Goal: Task Accomplishment & Management: Manage account settings

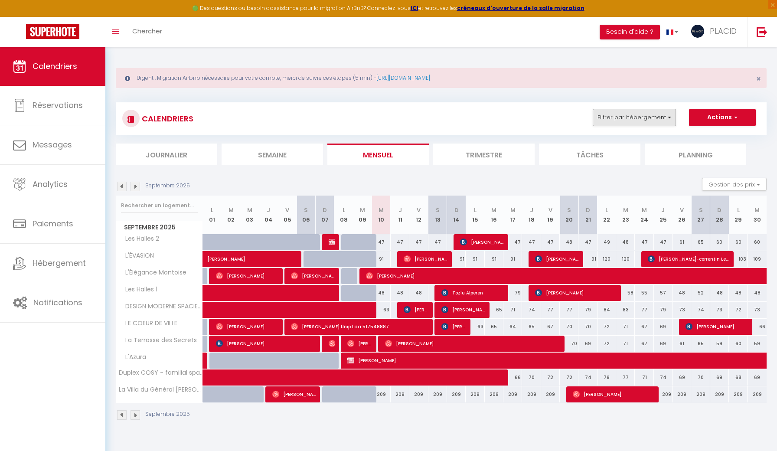
click at [675, 121] on button "Filtrer par hébergement" at bounding box center [633, 117] width 83 height 17
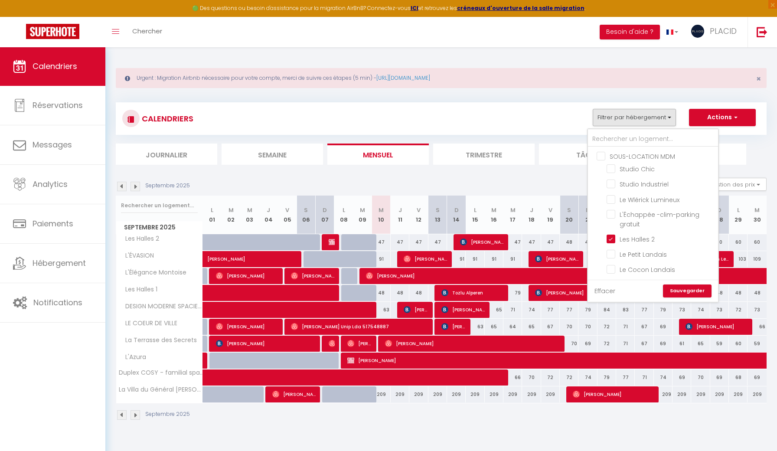
click at [608, 290] on link "Effacer" at bounding box center [604, 291] width 21 height 10
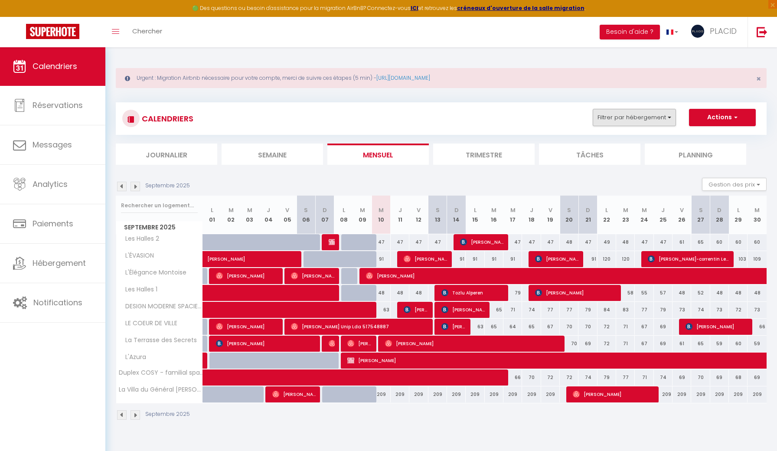
click at [629, 119] on button "Filtrer par hébergement" at bounding box center [633, 117] width 83 height 17
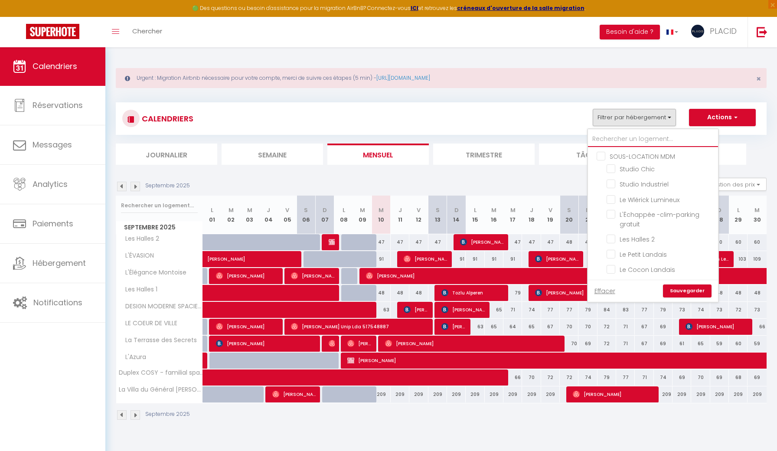
click at [624, 132] on input "text" at bounding box center [653, 139] width 130 height 16
type input "é"
checkbox input "false"
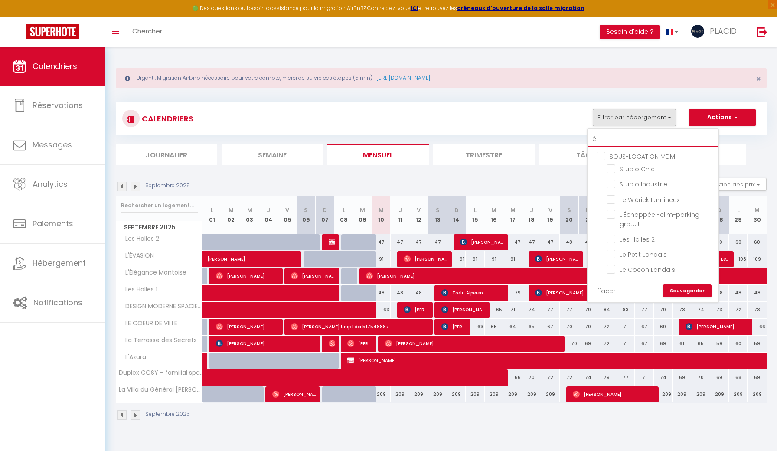
checkbox input "false"
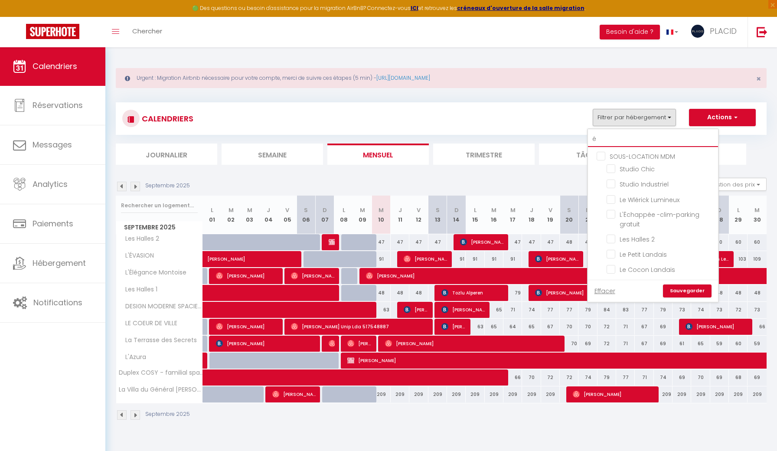
checkbox input "false"
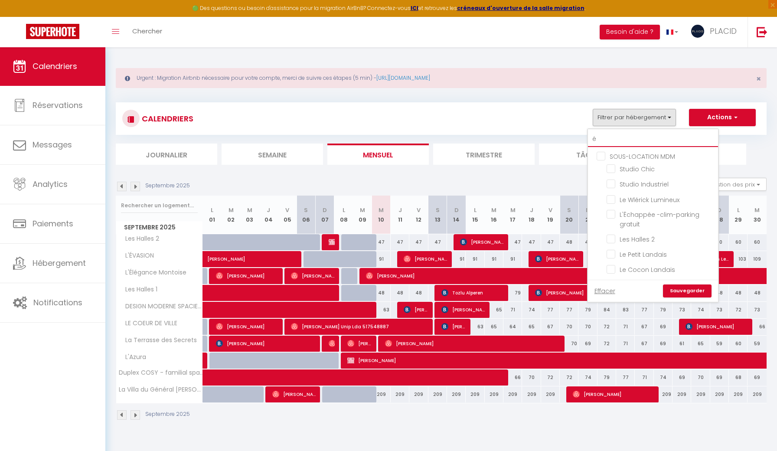
checkbox input "false"
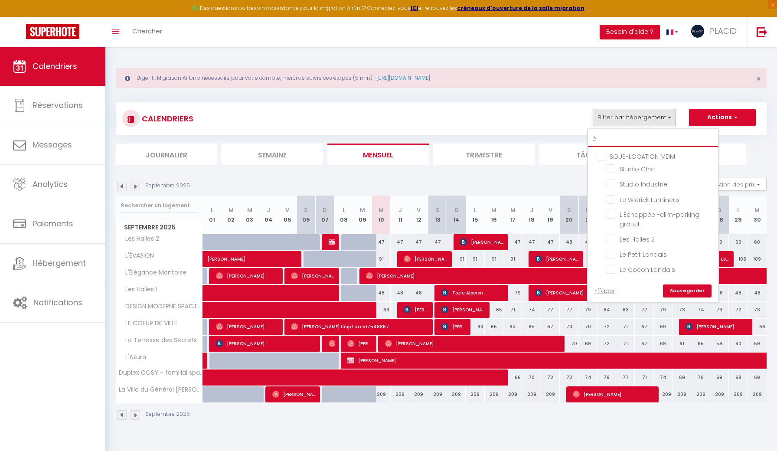
checkbox input "false"
type input "év"
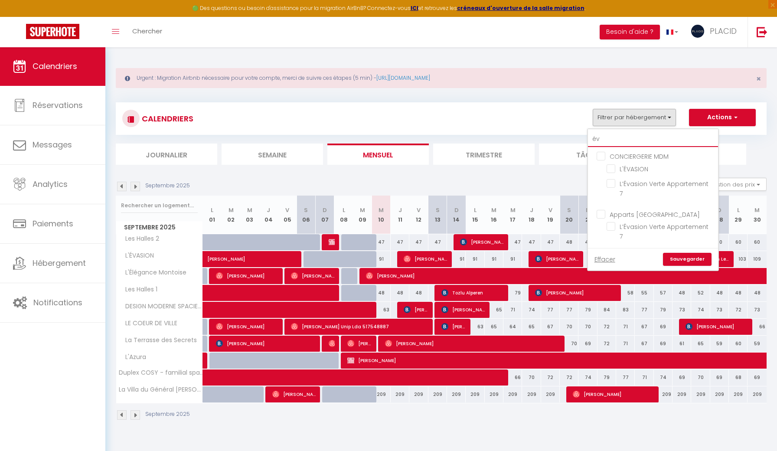
checkbox input "false"
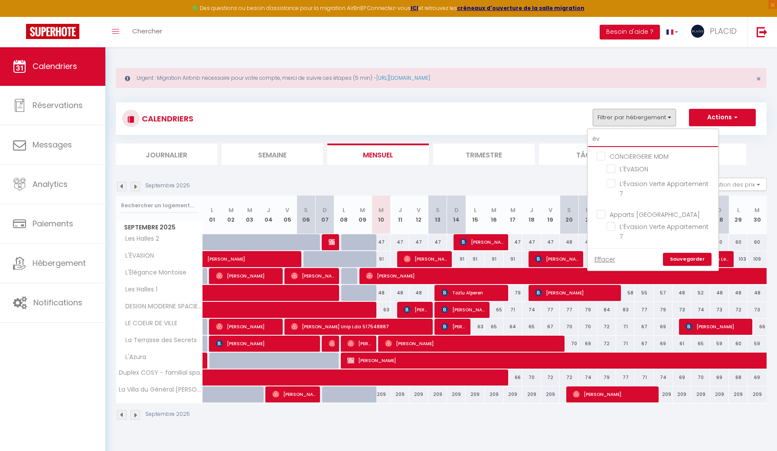
type input "éva"
checkbox input "false"
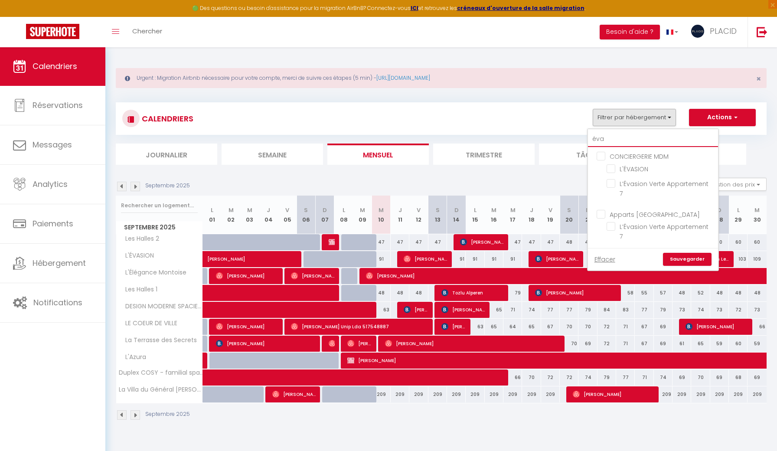
checkbox input "false"
type input "éva"
click at [610, 169] on input "L'ÉVASION" at bounding box center [660, 168] width 108 height 9
checkbox input "true"
checkbox input "false"
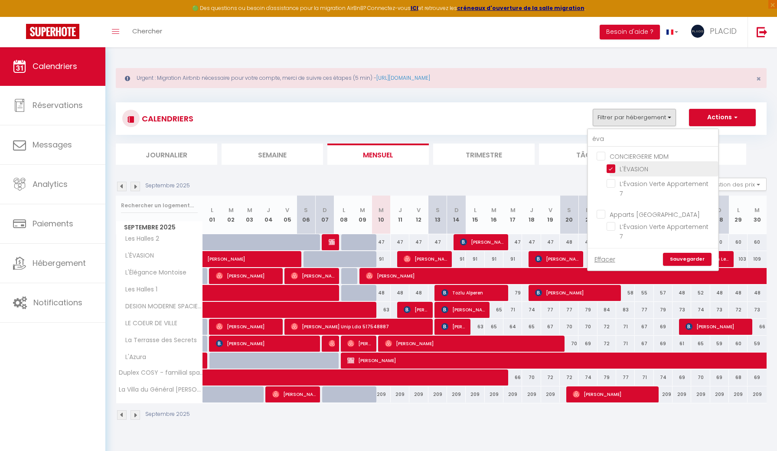
checkbox input "false"
click at [700, 253] on link "Sauvegarder" at bounding box center [687, 259] width 49 height 13
select select
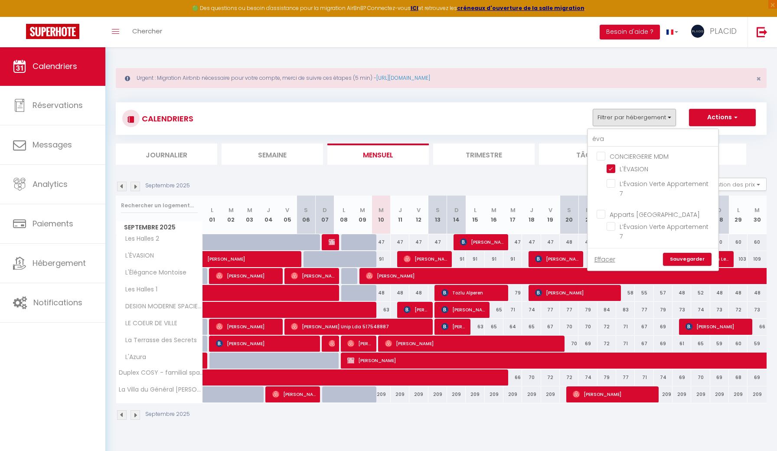
select select
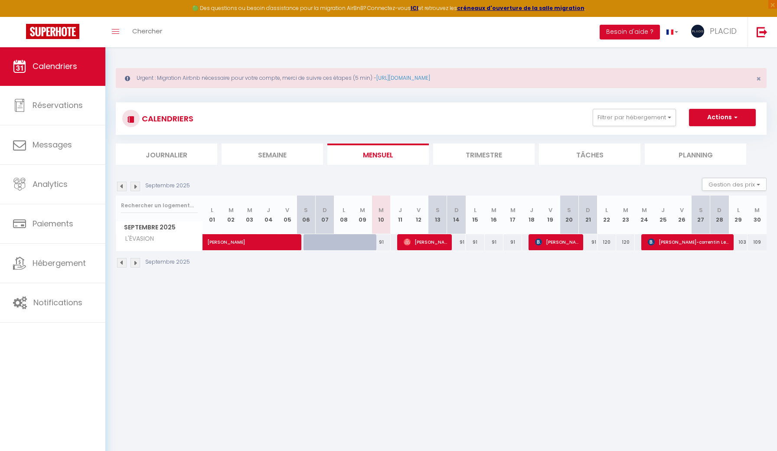
click at [434, 238] on span "[PERSON_NAME]" at bounding box center [424, 242] width 43 height 16
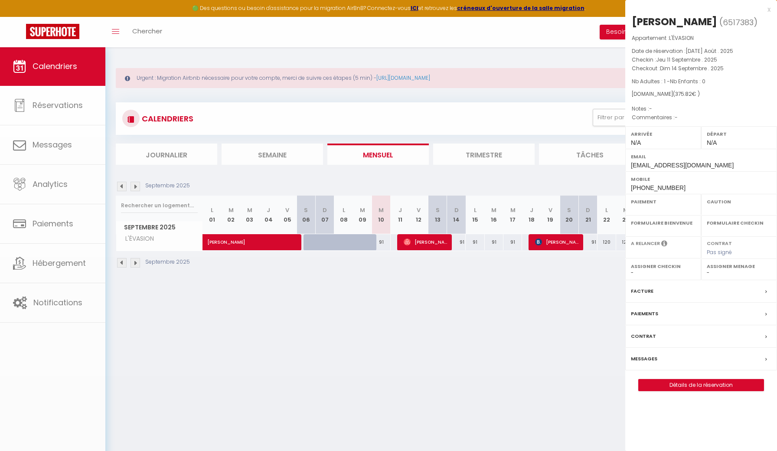
select select "OK"
select select "0"
select select "1"
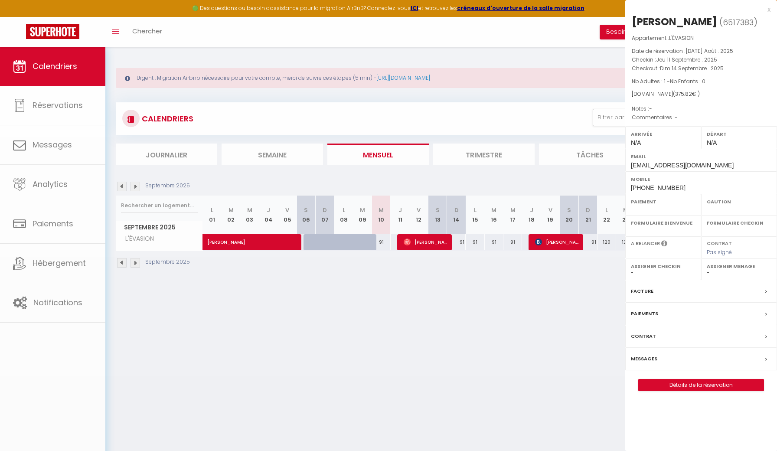
select select
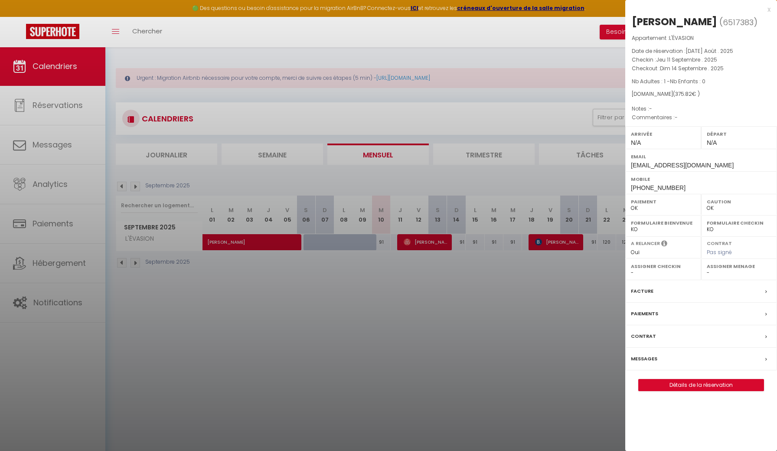
click at [656, 363] on label "Messages" at bounding box center [644, 358] width 26 height 9
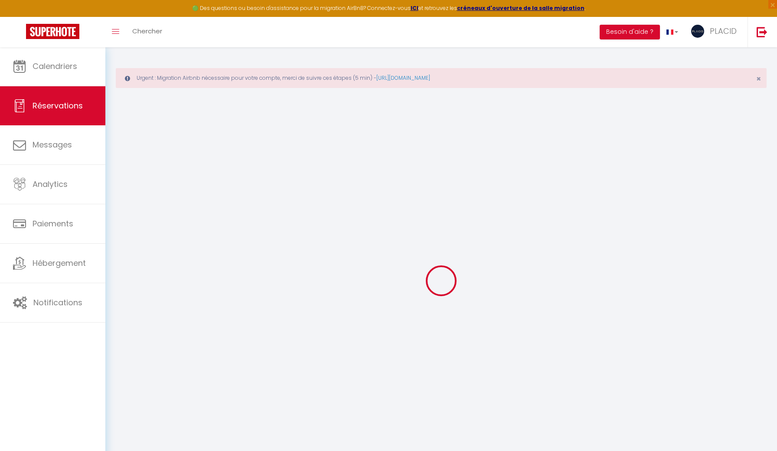
select select
checkbox input "false"
select select
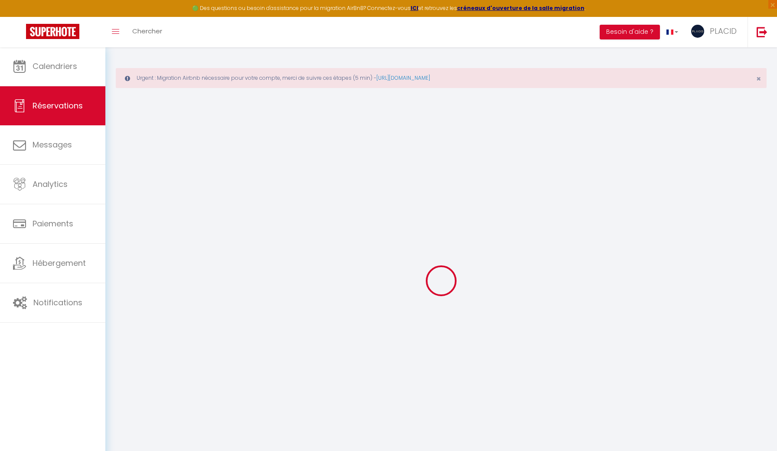
select select
checkbox input "false"
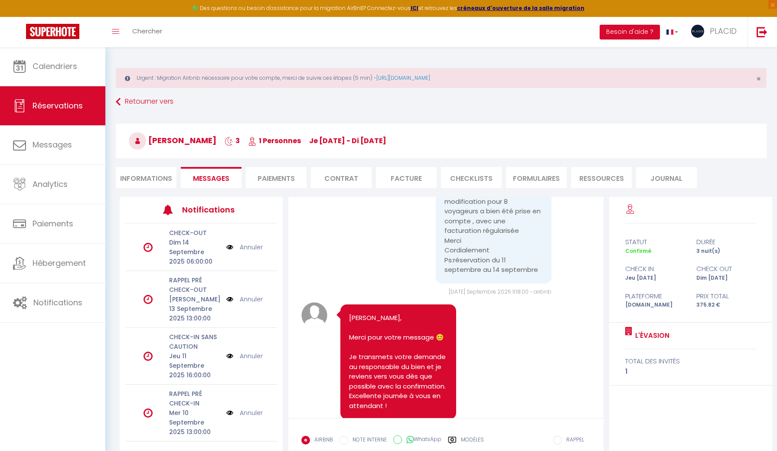
scroll to position [607, 0]
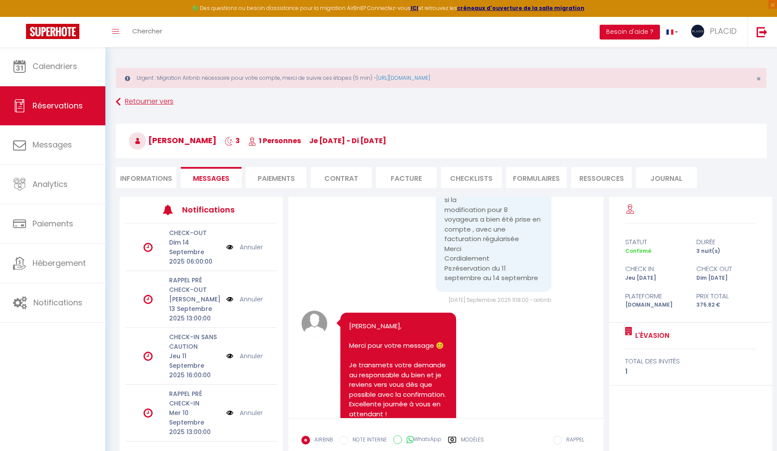
click at [169, 104] on link "Retourner vers" at bounding box center [441, 102] width 650 height 16
